Goal: Browse casually: Explore the website without a specific task or goal

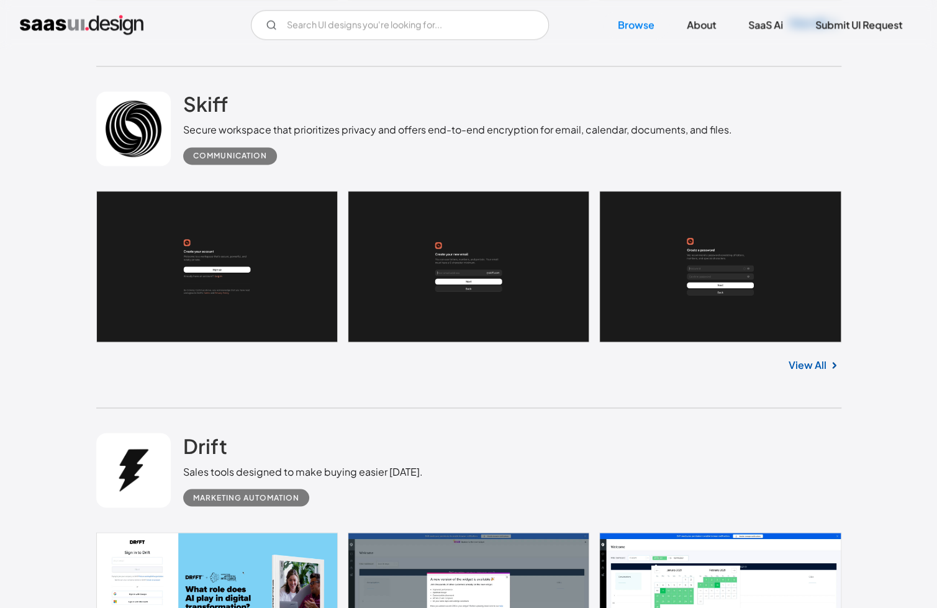
scroll to position [1056, 0]
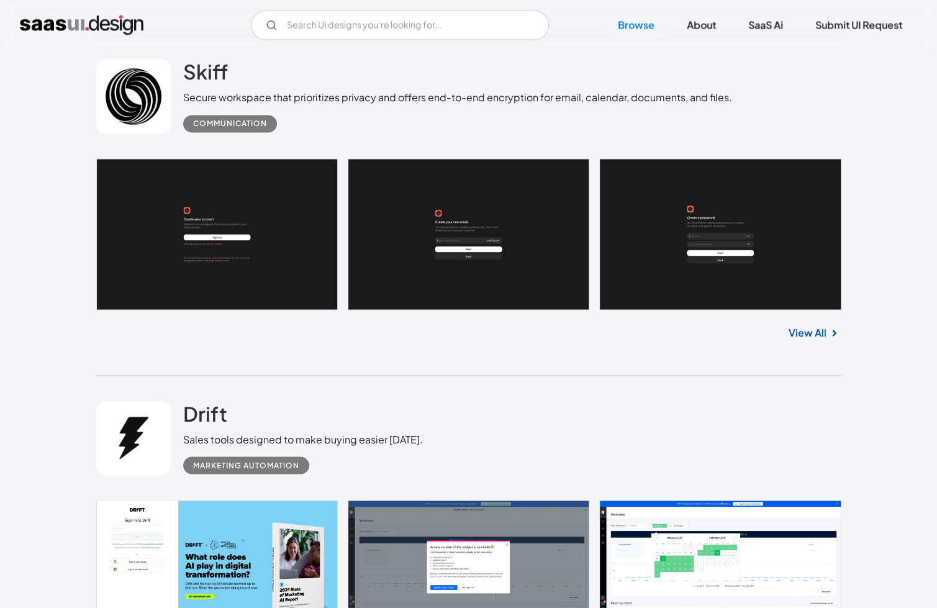
click at [820, 338] on link "View All" at bounding box center [808, 332] width 38 height 15
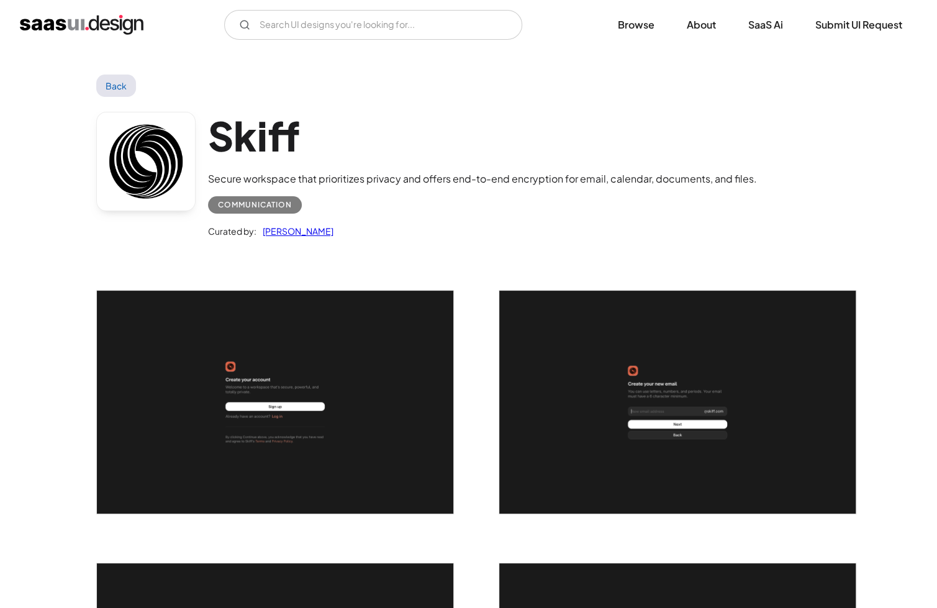
click at [803, 337] on img "open lightbox" at bounding box center [677, 402] width 356 height 223
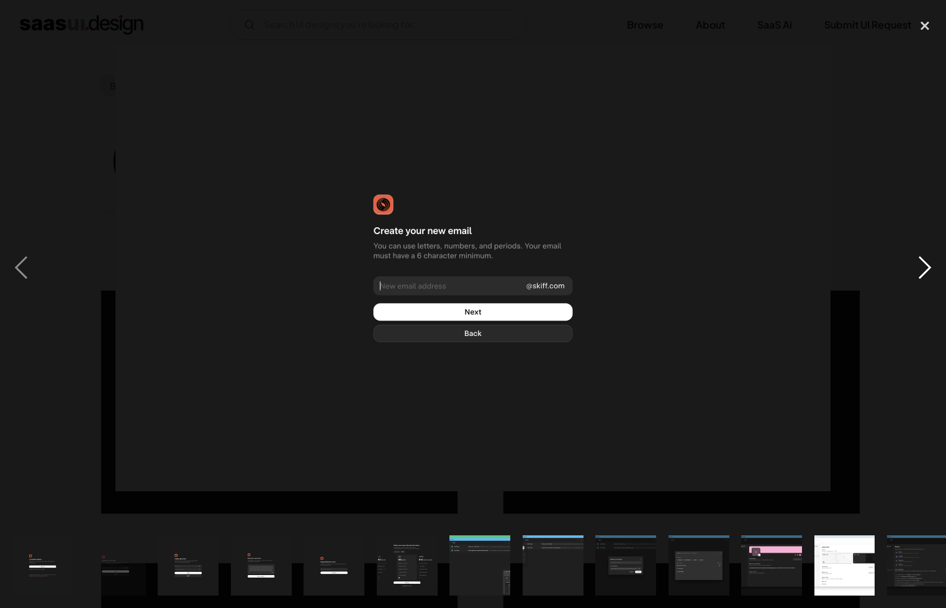
click at [916, 268] on div "next image" at bounding box center [925, 267] width 42 height 510
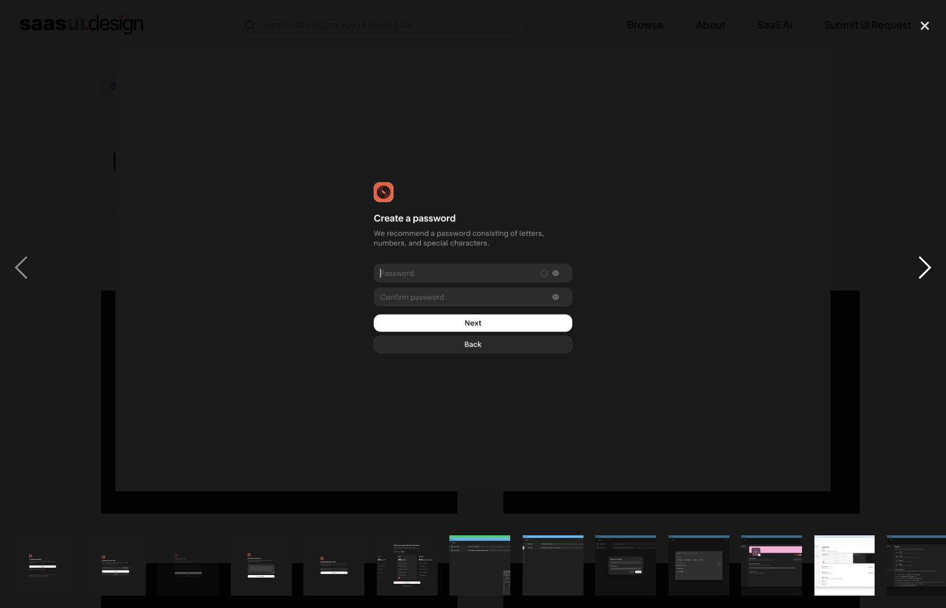
click at [916, 268] on div "next image" at bounding box center [925, 267] width 42 height 510
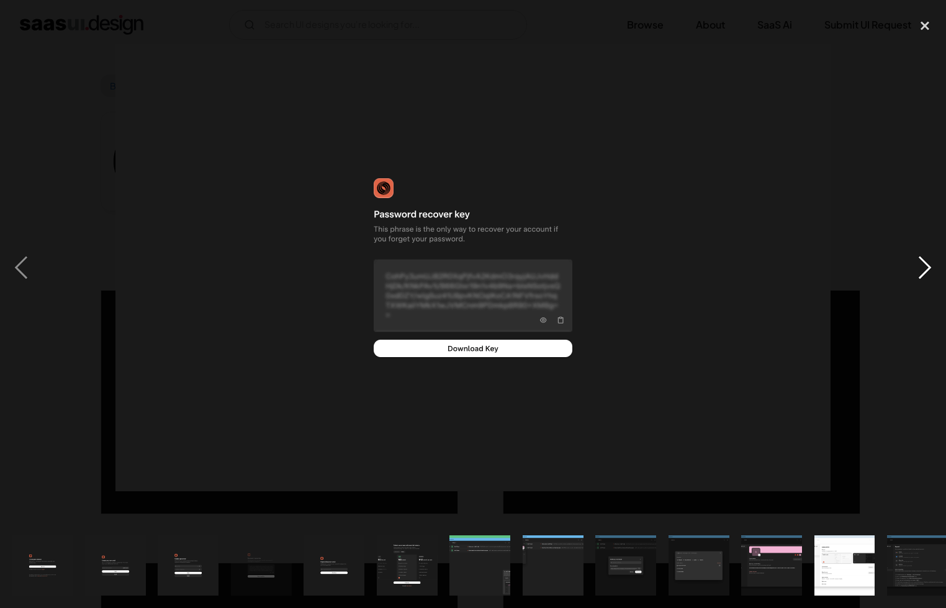
click at [916, 268] on div "next image" at bounding box center [925, 267] width 42 height 510
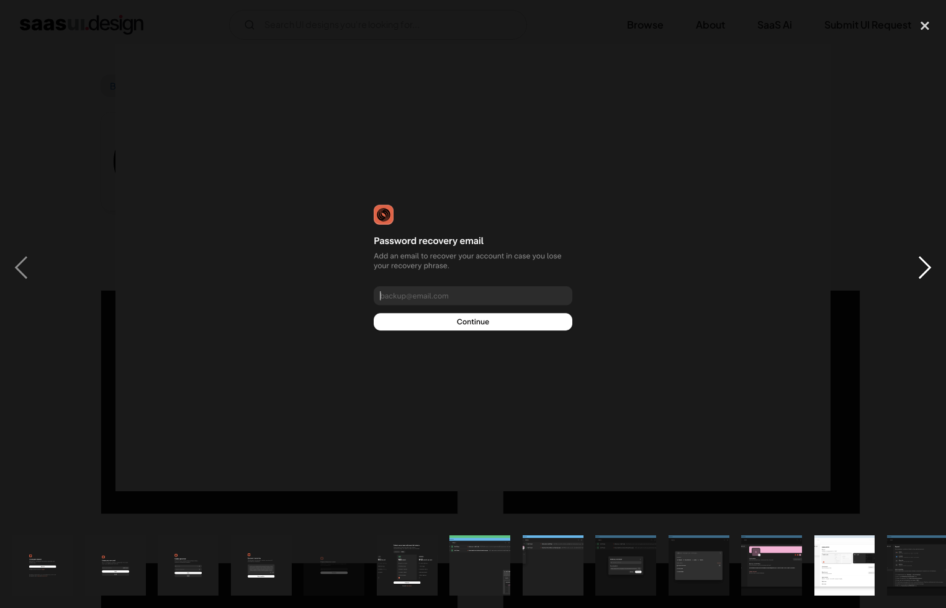
click at [916, 268] on div "next image" at bounding box center [925, 267] width 42 height 510
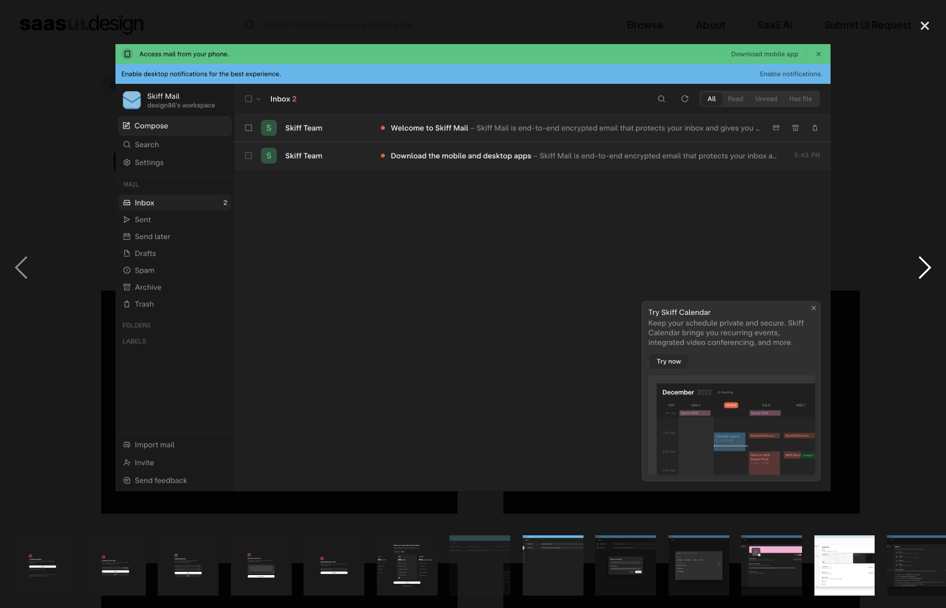
click at [916, 268] on div "next image" at bounding box center [925, 267] width 42 height 510
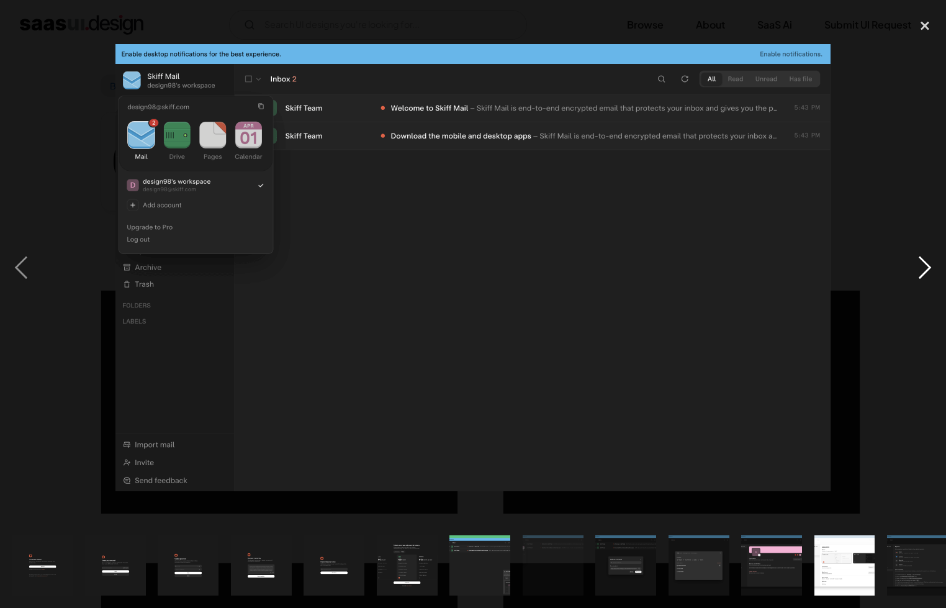
click at [916, 268] on div "next image" at bounding box center [925, 267] width 42 height 510
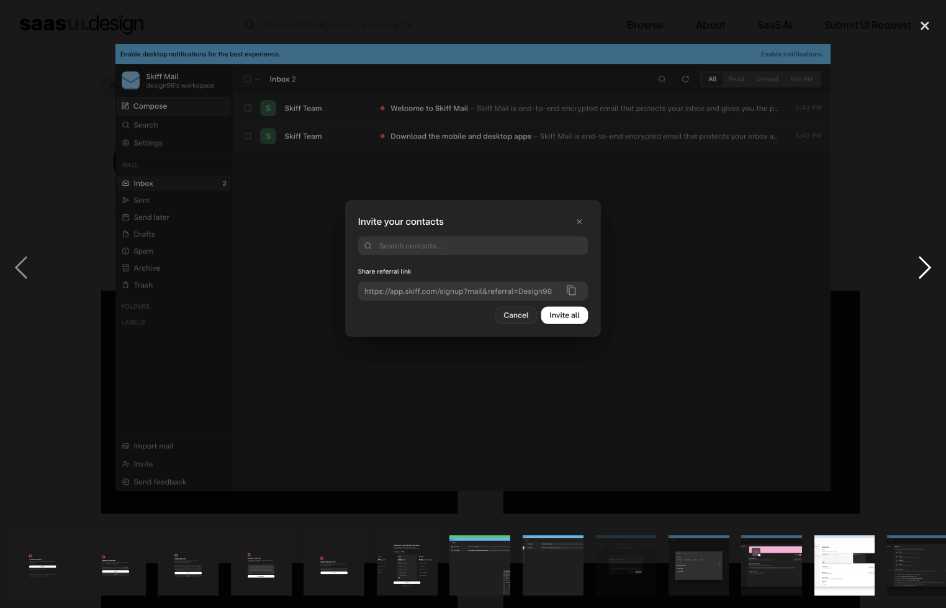
click at [916, 268] on div "next image" at bounding box center [925, 267] width 42 height 510
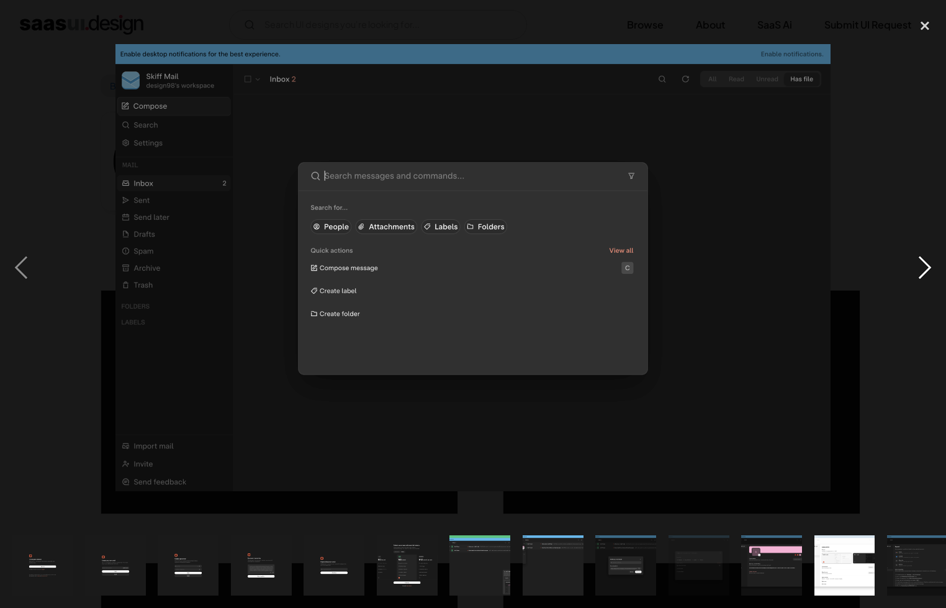
click at [916, 268] on div "next image" at bounding box center [925, 267] width 42 height 510
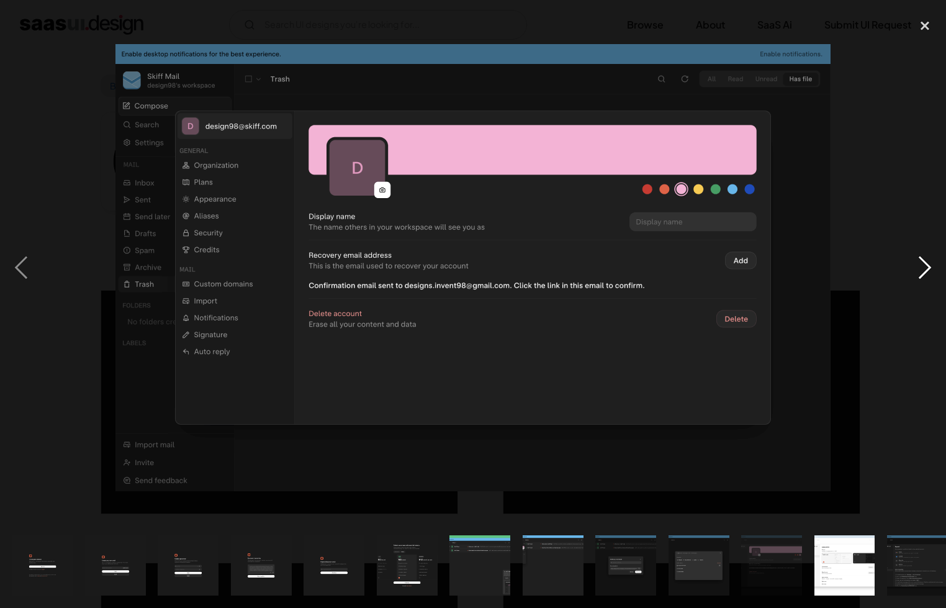
click at [916, 268] on div "next image" at bounding box center [925, 267] width 42 height 510
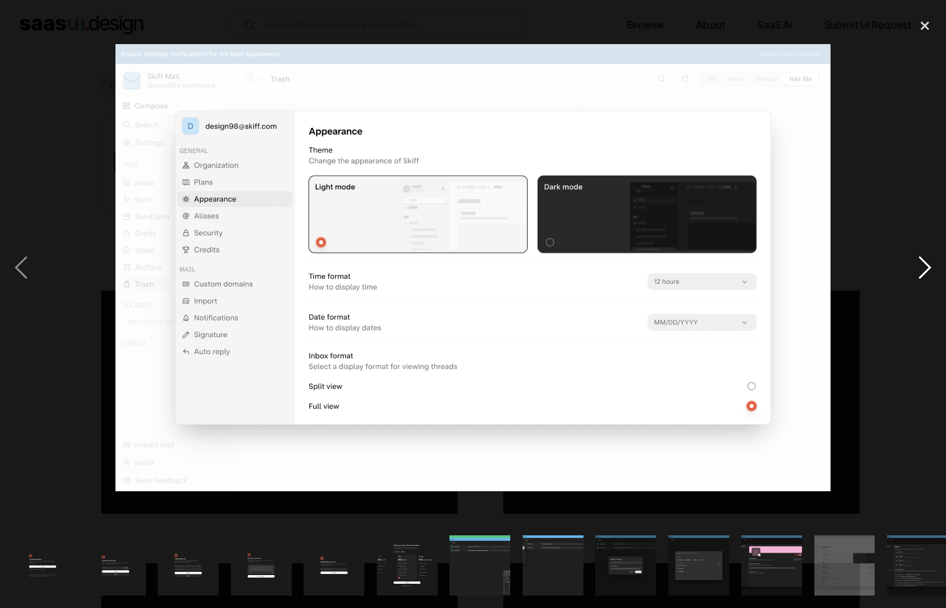
click at [916, 268] on div "next image" at bounding box center [925, 267] width 42 height 510
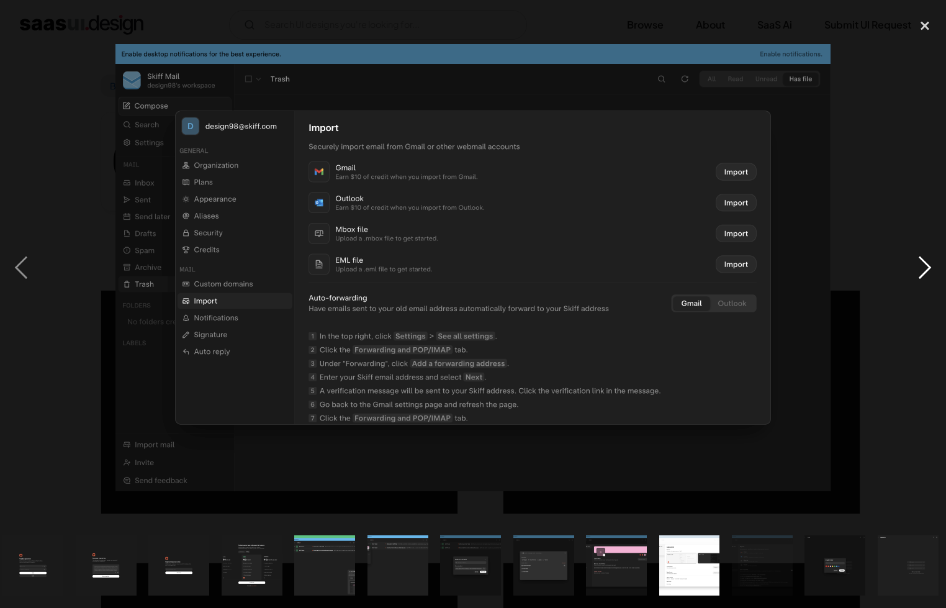
click at [916, 268] on div "next image" at bounding box center [925, 267] width 42 height 510
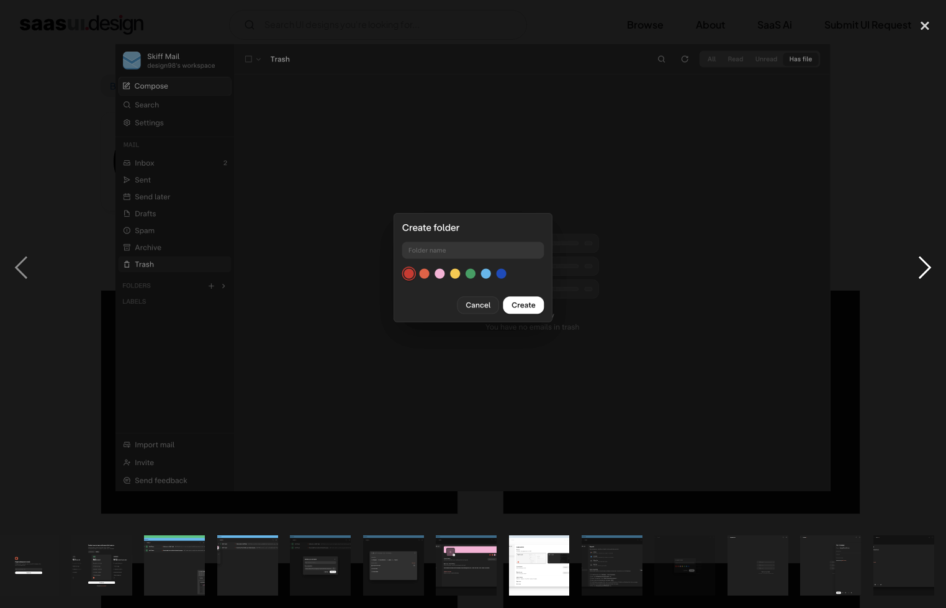
scroll to position [0, 306]
click at [916, 268] on div "next image" at bounding box center [925, 267] width 42 height 510
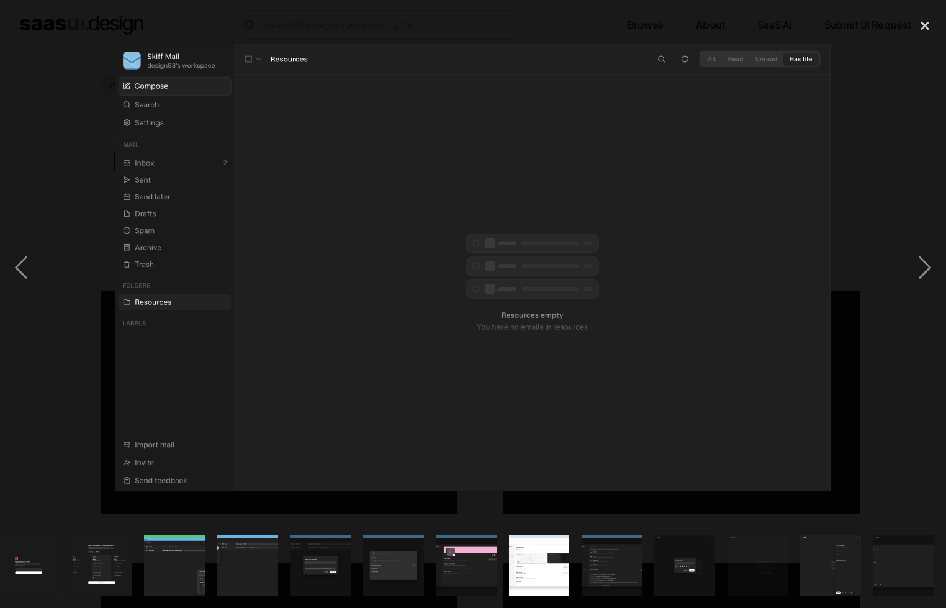
click at [902, 191] on div at bounding box center [473, 267] width 946 height 510
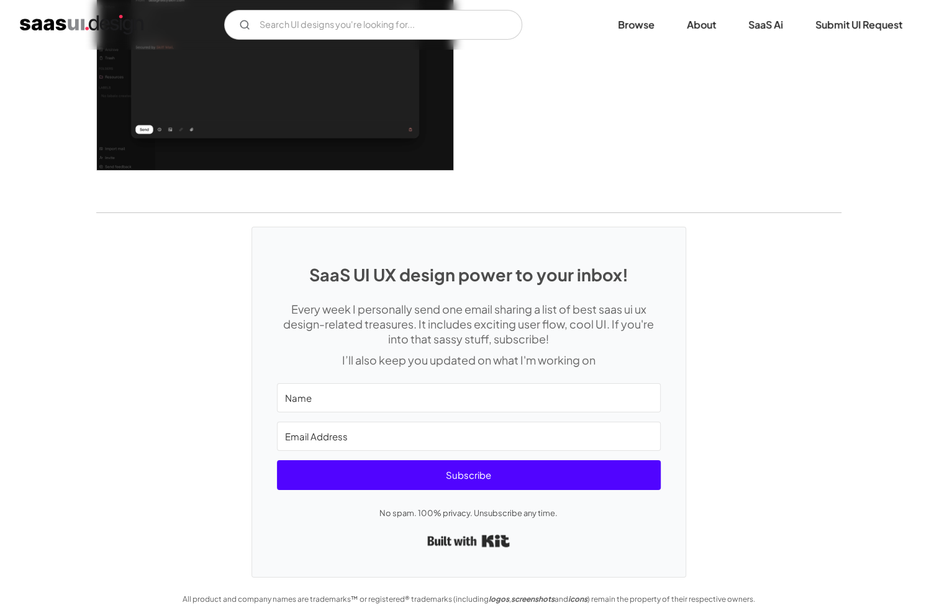
scroll to position [2532, 0]
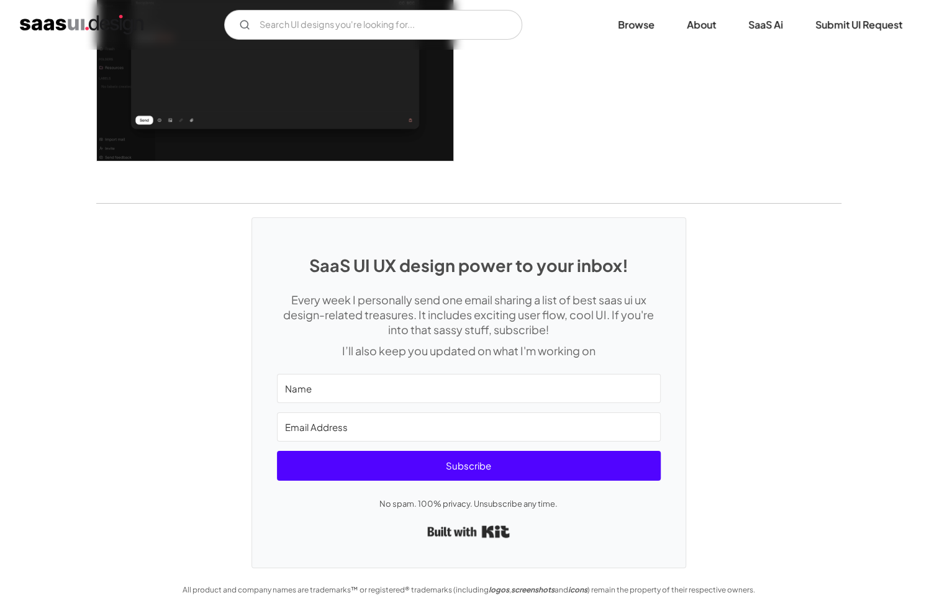
click at [46, 20] on img "home" at bounding box center [82, 25] width 124 height 20
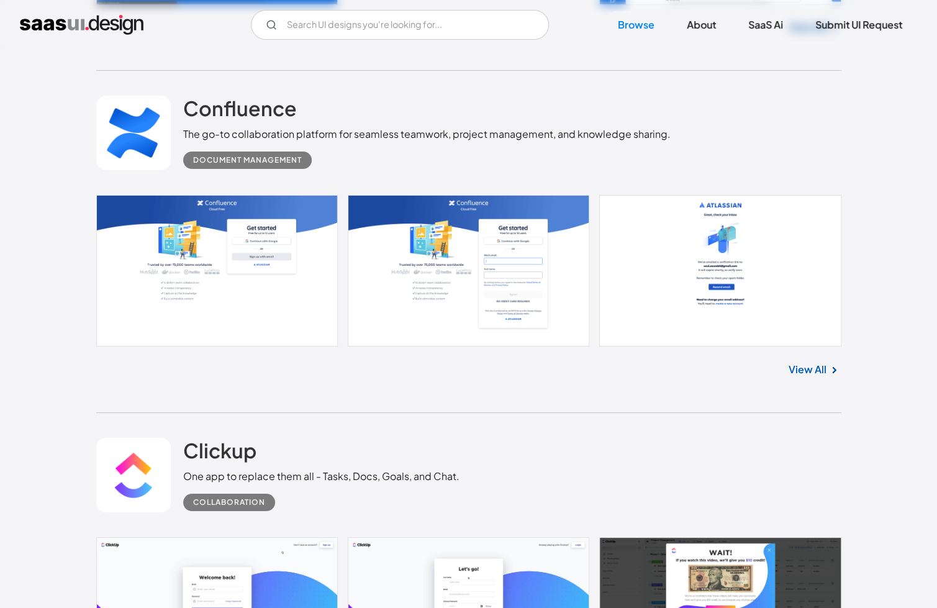
scroll to position [2918, 0]
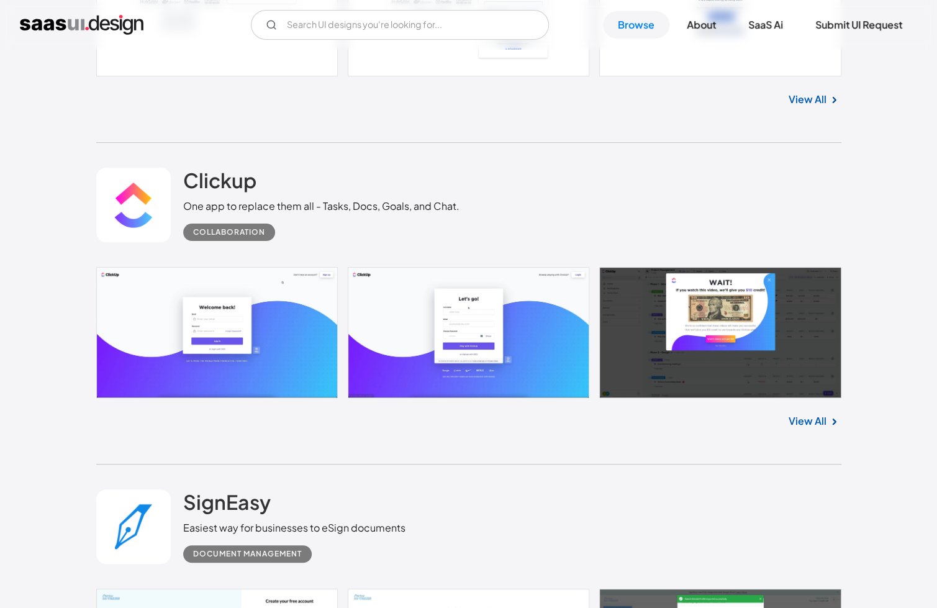
click at [828, 430] on div "View All" at bounding box center [468, 418] width 745 height 41
click at [822, 423] on link "View All" at bounding box center [808, 421] width 38 height 15
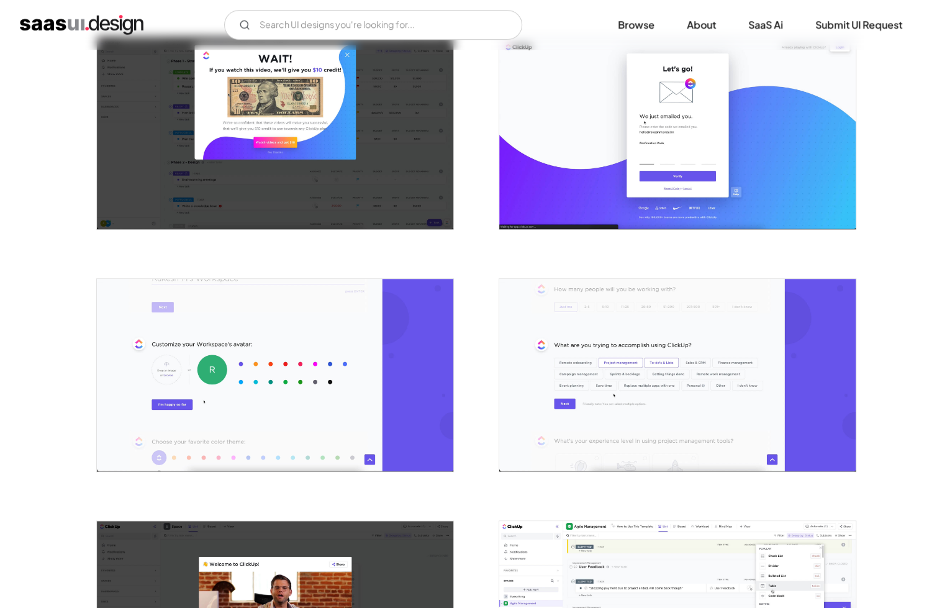
scroll to position [993, 0]
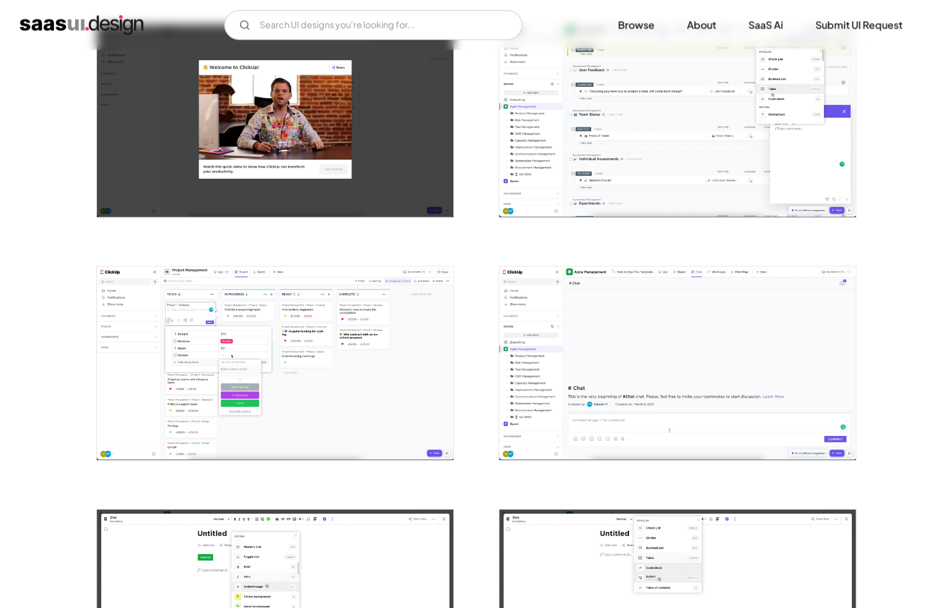
click at [785, 344] on img "open lightbox" at bounding box center [677, 362] width 356 height 192
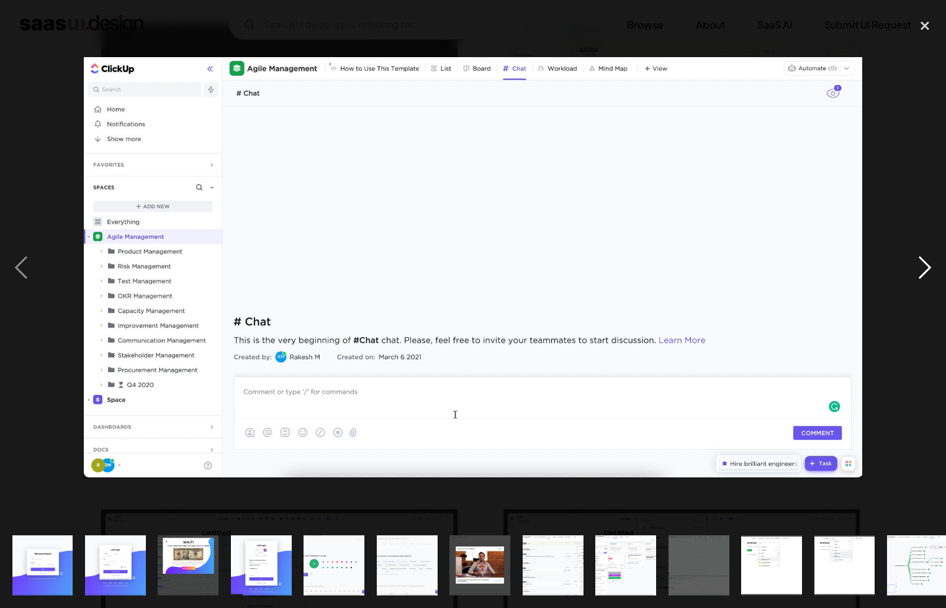
click at [934, 264] on div "next image" at bounding box center [925, 267] width 42 height 510
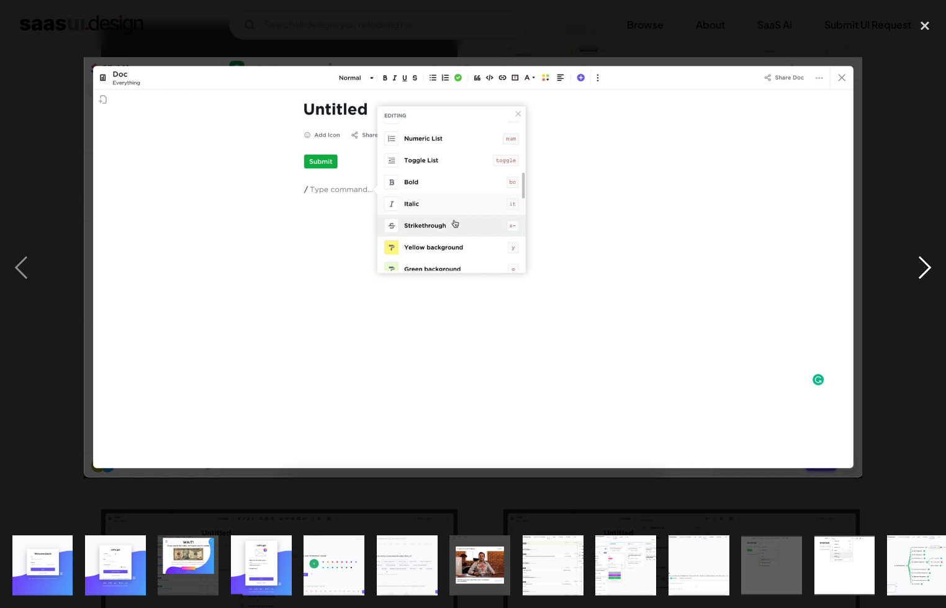
click at [913, 277] on div "next image" at bounding box center [925, 267] width 42 height 510
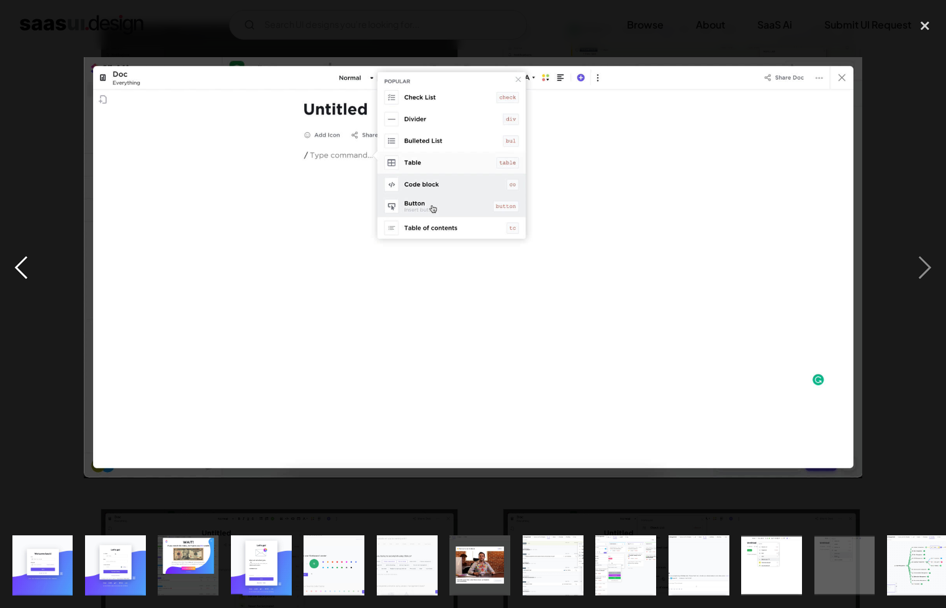
click at [32, 259] on div "previous image" at bounding box center [21, 267] width 42 height 510
click at [34, 259] on div "previous image" at bounding box center [21, 267] width 42 height 510
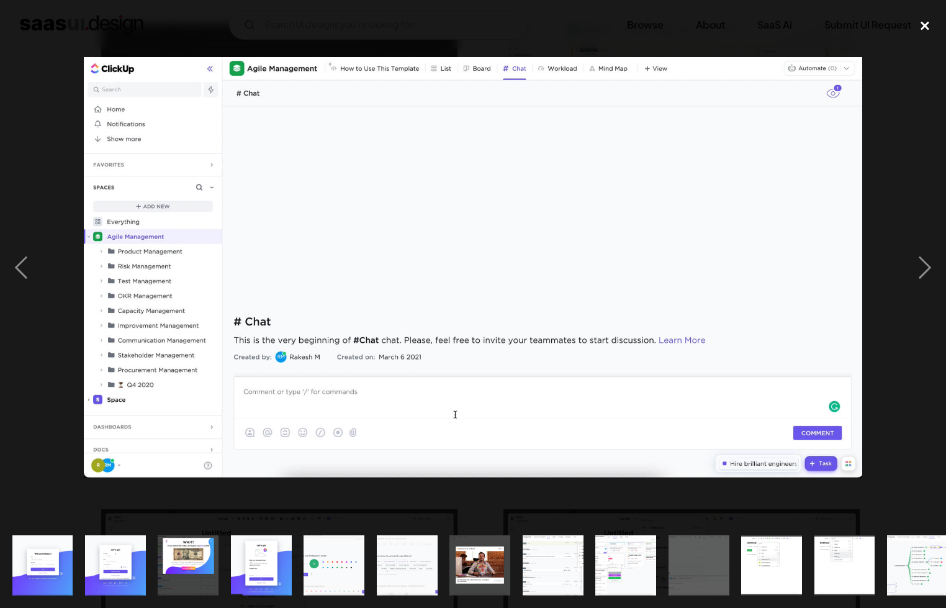
click at [921, 29] on div "close lightbox" at bounding box center [925, 25] width 42 height 27
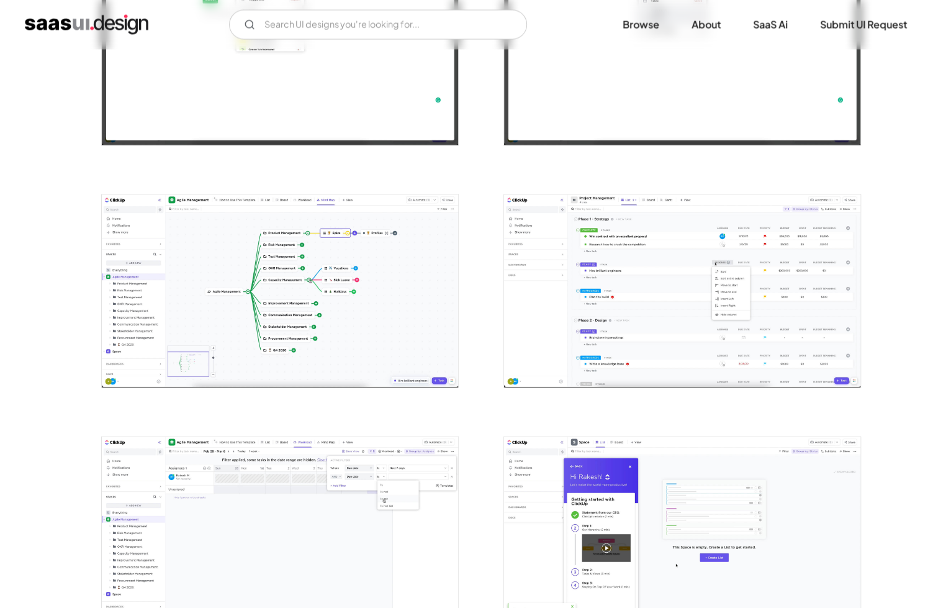
scroll to position [1801, 0]
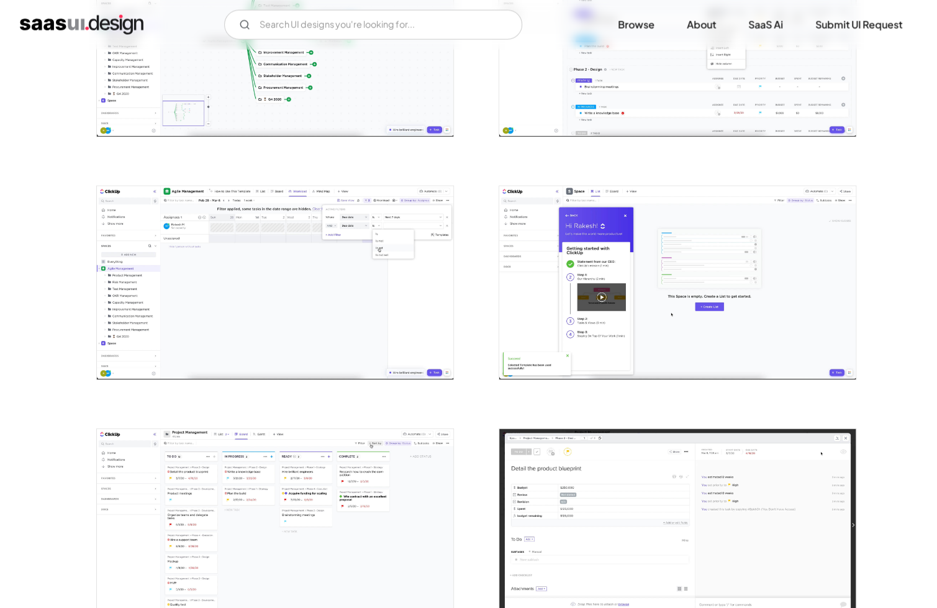
click at [802, 229] on img "open lightbox" at bounding box center [677, 282] width 356 height 192
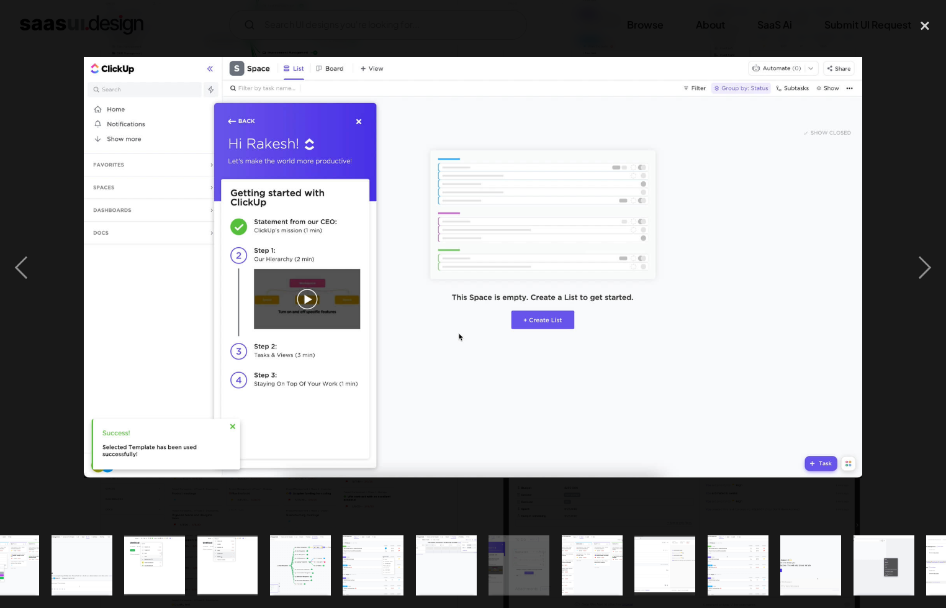
scroll to position [0, 671]
